Goal: Transaction & Acquisition: Download file/media

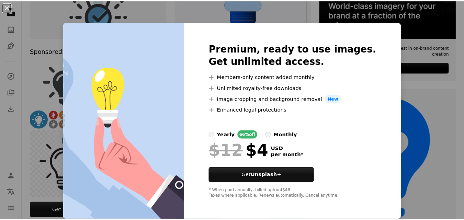
scroll to position [0, 0]
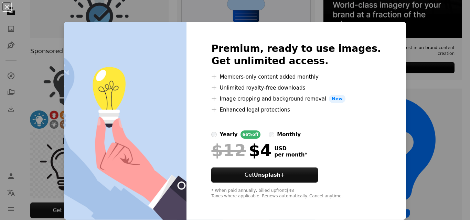
click at [429, 107] on div "An X shape Premium, ready to use images. Get unlimited access. A plus sign Memb…" at bounding box center [235, 110] width 470 height 220
click at [429, 107] on img at bounding box center [392, 158] width 138 height 138
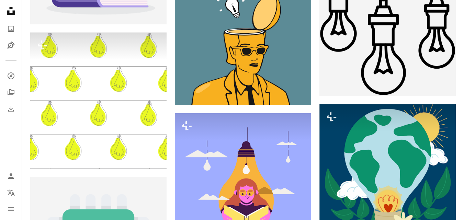
scroll to position [721, 0]
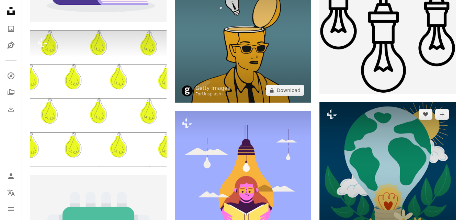
drag, startPoint x: 279, startPoint y: 93, endPoint x: 344, endPoint y: 130, distance: 75.3
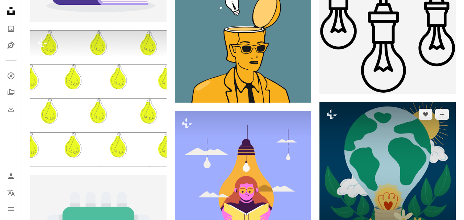
click at [381, 182] on img at bounding box center [388, 170] width 136 height 136
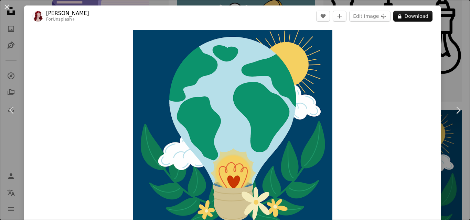
click at [458, 25] on div "An X shape Chevron left Chevron right [PERSON_NAME] For Unsplash+ A heart A plu…" at bounding box center [235, 110] width 470 height 220
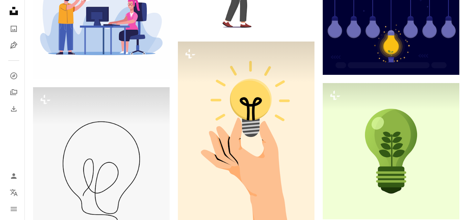
scroll to position [1137, 0]
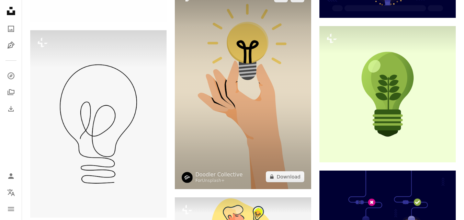
click at [278, 120] on img at bounding box center [243, 87] width 136 height 205
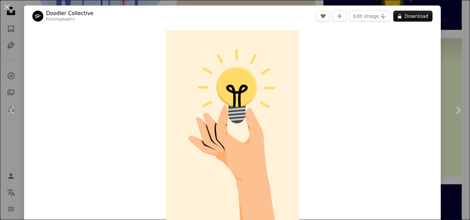
click at [452, 65] on div "An X shape Chevron left Chevron right Doodler Collective For Unsplash+ A heart …" at bounding box center [235, 110] width 470 height 220
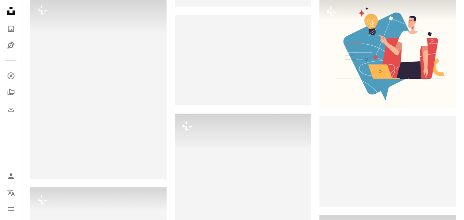
scroll to position [1561, 0]
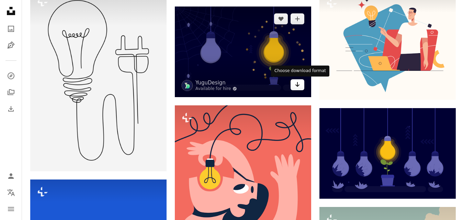
click at [293, 85] on button "Arrow pointing down" at bounding box center [298, 84] width 14 height 11
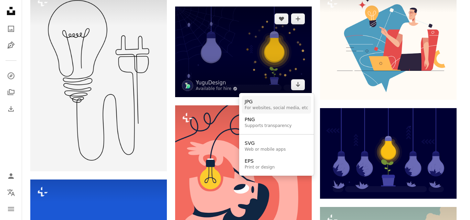
click at [280, 106] on div "For websites, social media, etc" at bounding box center [276, 109] width 64 height 6
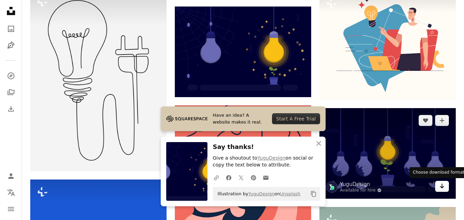
click at [445, 182] on button "Arrow pointing down" at bounding box center [443, 186] width 14 height 11
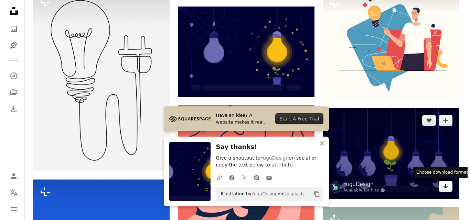
scroll to position [0, 0]
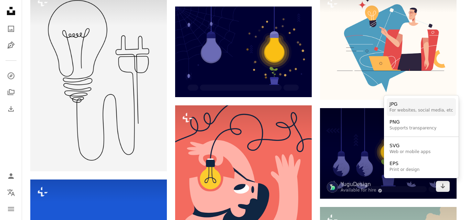
click at [405, 108] on div "For websites, social media, etc" at bounding box center [421, 111] width 64 height 6
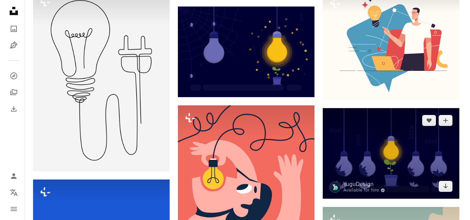
scroll to position [1776, 0]
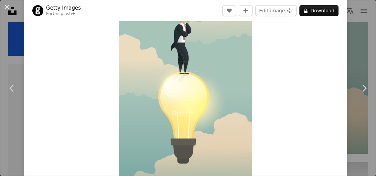
scroll to position [29, 0]
